Goal: Transaction & Acquisition: Purchase product/service

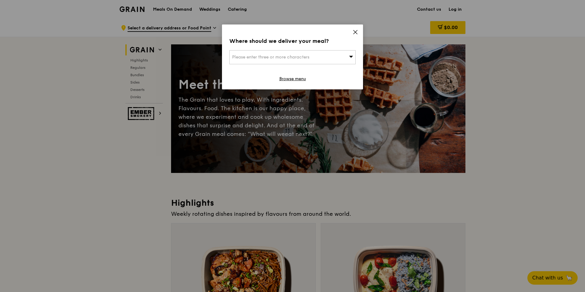
click at [306, 59] on span "Please enter three or more characters" at bounding box center [270, 57] width 77 height 5
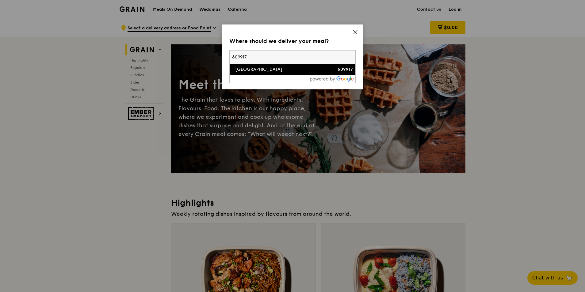
type input "609917"
click at [305, 72] on div "1 [GEOGRAPHIC_DATA]" at bounding box center [277, 70] width 91 height 6
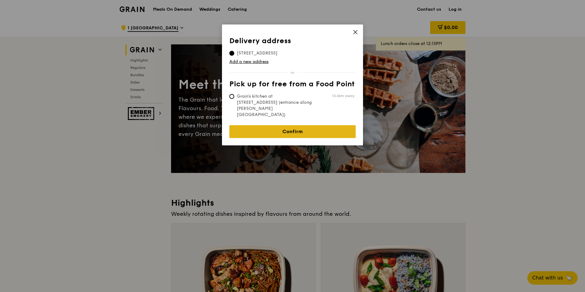
click at [292, 125] on link "Confirm" at bounding box center [292, 131] width 126 height 13
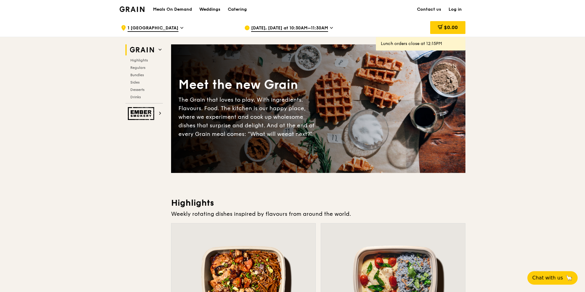
click at [454, 8] on link "Log in" at bounding box center [455, 9] width 21 height 18
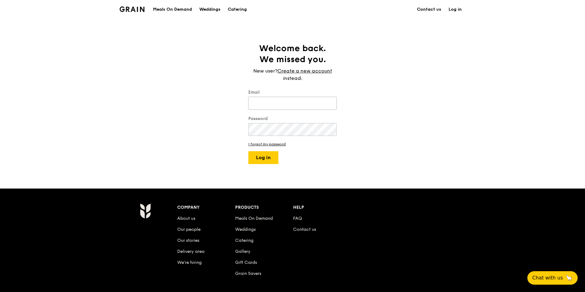
type input "jesque.poh@clariant.com"
click at [265, 155] on button "Log in" at bounding box center [263, 157] width 30 height 13
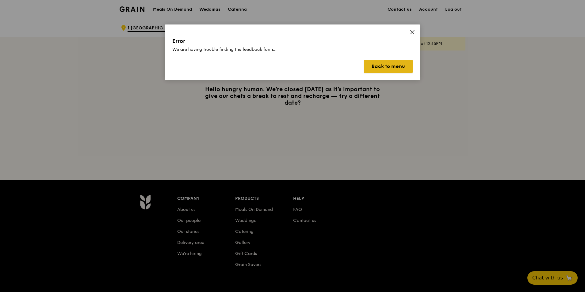
click at [395, 61] on button "Back to menu" at bounding box center [388, 66] width 49 height 13
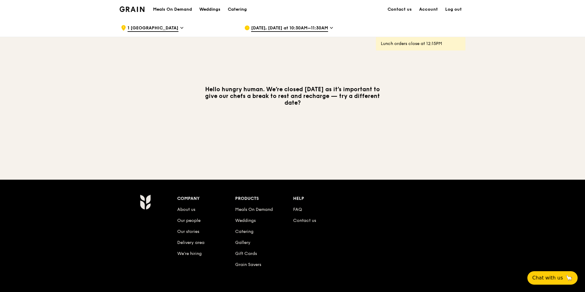
click at [383, 131] on div "Hello hungry human. We’re closed today as it’s important to give our chefs a br…" at bounding box center [292, 96] width 353 height 118
click at [282, 31] on span "[DATE], [DATE] at 10:30AM–11:30AM" at bounding box center [289, 28] width 77 height 7
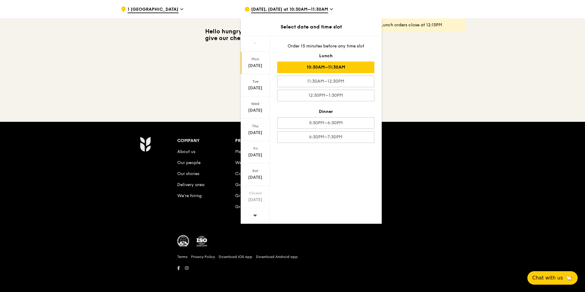
scroll to position [27, 0]
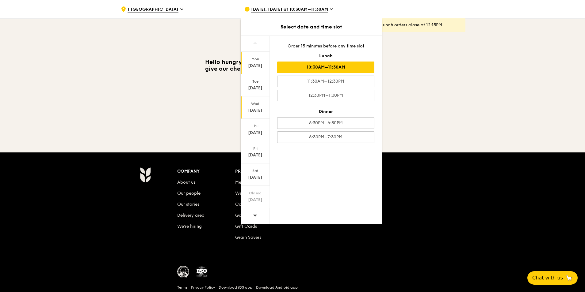
click at [265, 107] on div "Wed Aug 20" at bounding box center [255, 108] width 29 height 22
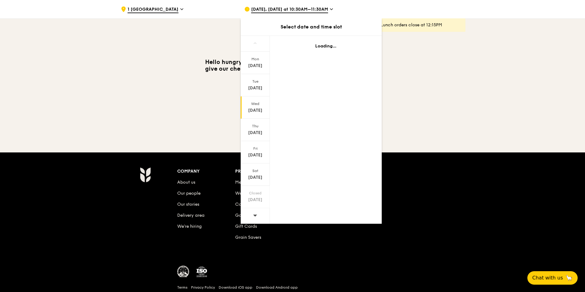
click at [258, 109] on div "Aug 20" at bounding box center [255, 111] width 27 height 6
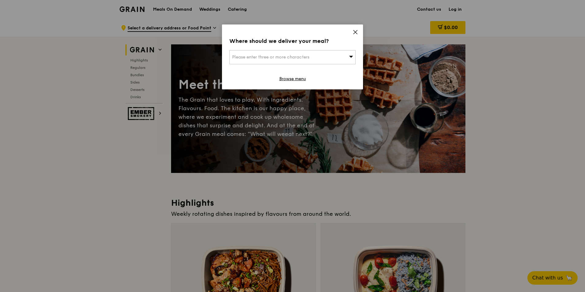
click at [355, 30] on icon at bounding box center [356, 32] width 6 height 6
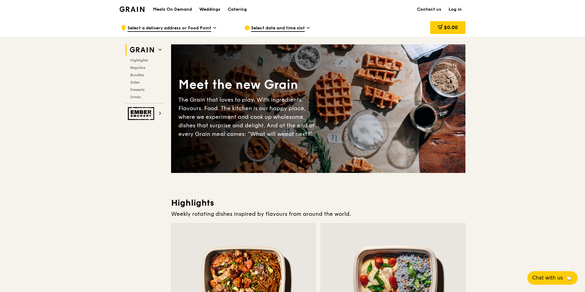
click at [456, 10] on link "Log in" at bounding box center [455, 9] width 21 height 18
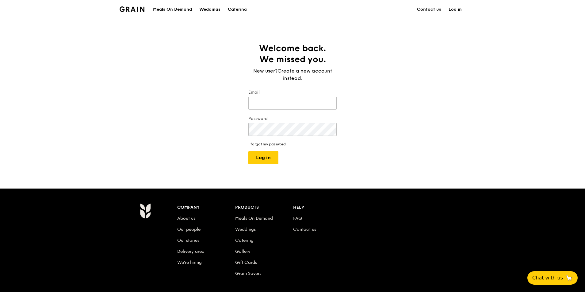
type input "jesque.poh@clariant.com"
click at [270, 157] on button "Log in" at bounding box center [263, 157] width 30 height 13
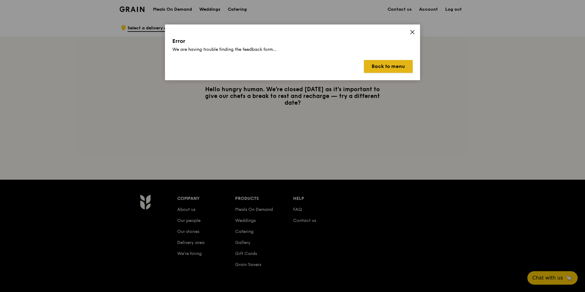
click at [400, 67] on button "Back to menu" at bounding box center [388, 66] width 49 height 13
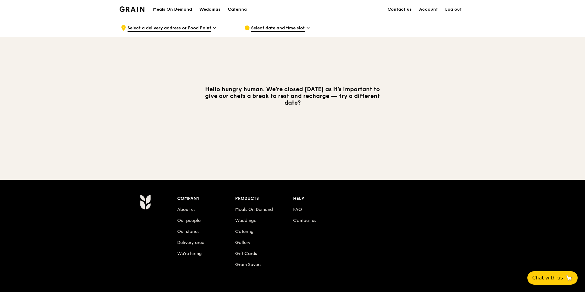
click at [262, 24] on div "Select date and time slot" at bounding box center [301, 28] width 114 height 18
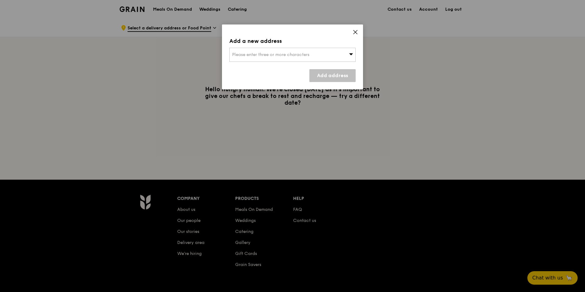
click at [280, 55] on span "Please enter three or more characters" at bounding box center [270, 54] width 77 height 5
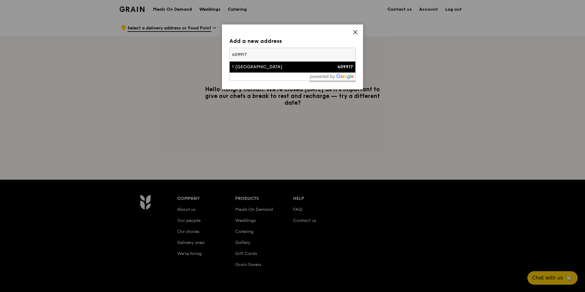
type input "609917"
click at [294, 72] on li "1 International Business Park 609917" at bounding box center [293, 67] width 126 height 11
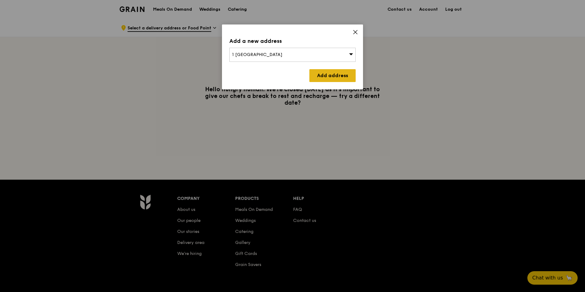
click at [334, 75] on link "Add address" at bounding box center [332, 75] width 46 height 13
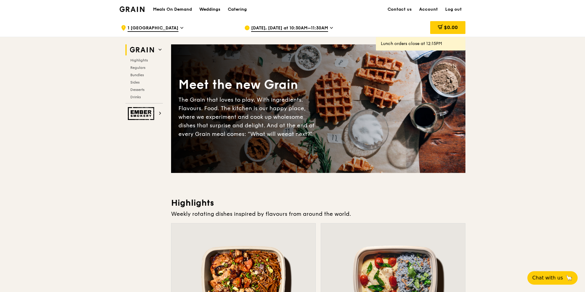
click at [292, 26] on span "[DATE], [DATE] at 10:30AM–11:30AM" at bounding box center [289, 28] width 77 height 7
